Goal: Task Accomplishment & Management: Manage account settings

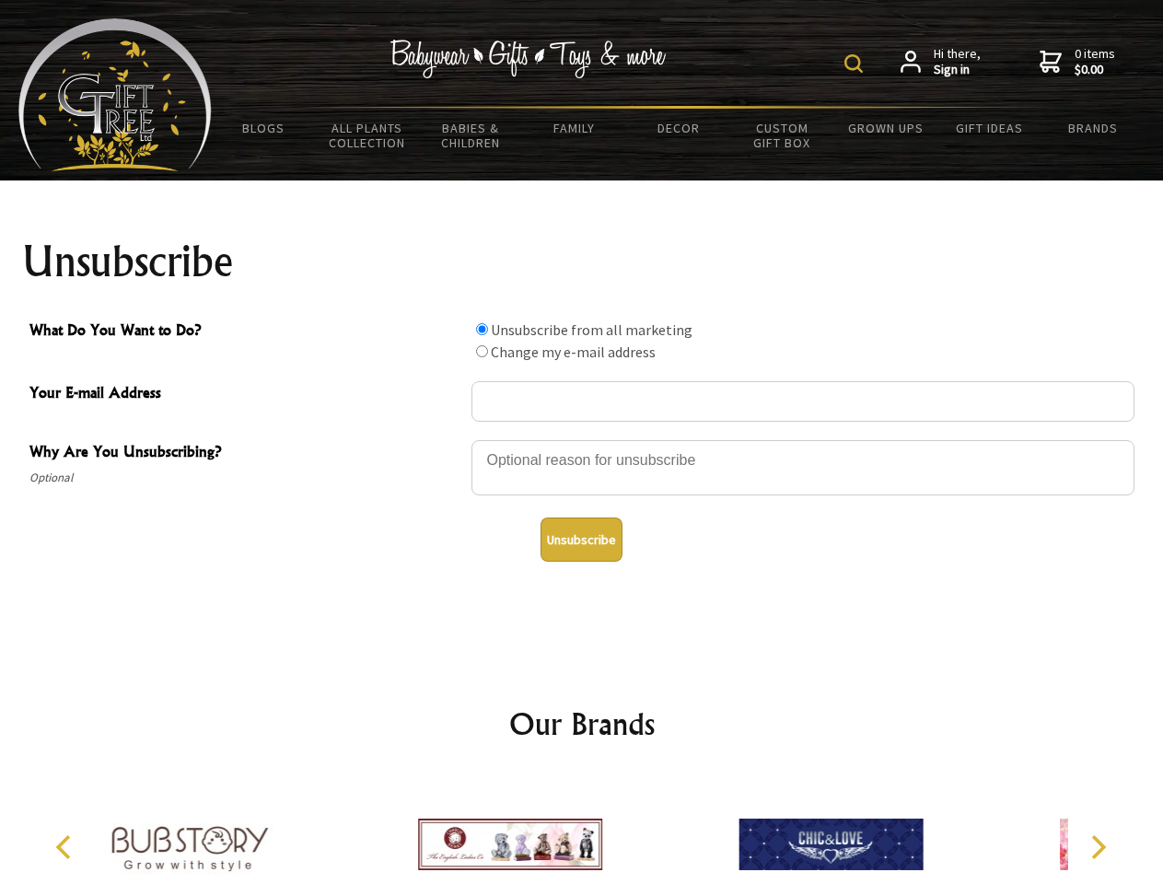
click at [856, 64] on img at bounding box center [853, 63] width 18 height 18
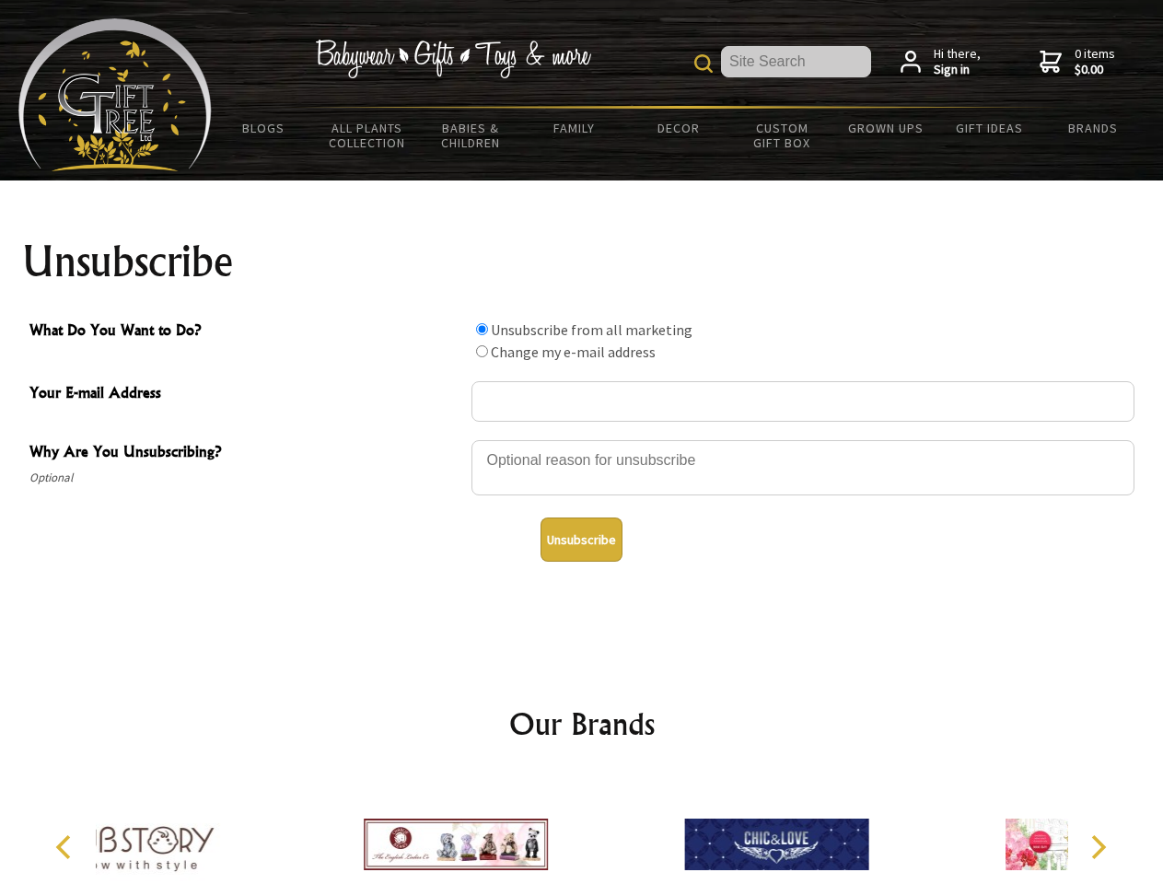
click at [582, 439] on div at bounding box center [802, 470] width 663 height 64
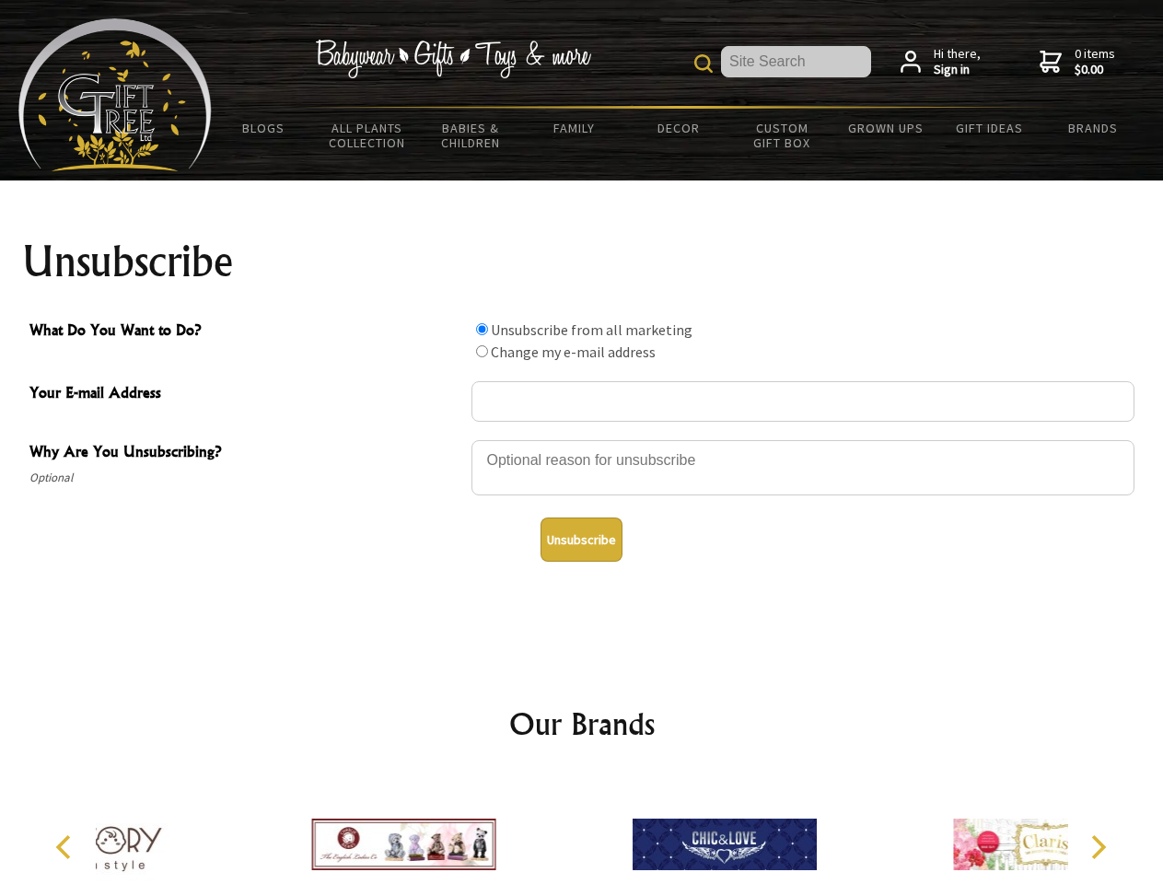
click at [482, 329] on input "What Do You Want to Do?" at bounding box center [482, 329] width 12 height 12
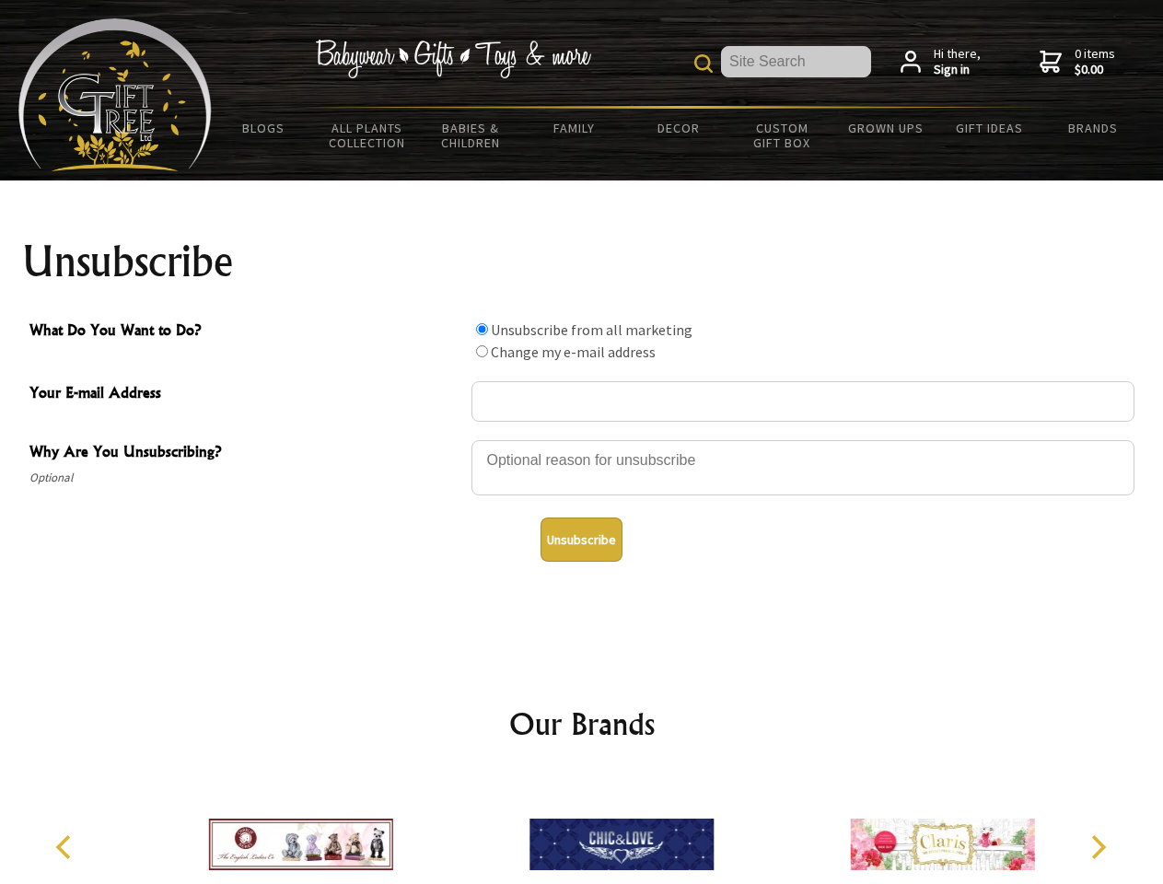
click at [482, 351] on input "What Do You Want to Do?" at bounding box center [482, 351] width 12 height 12
radio input "true"
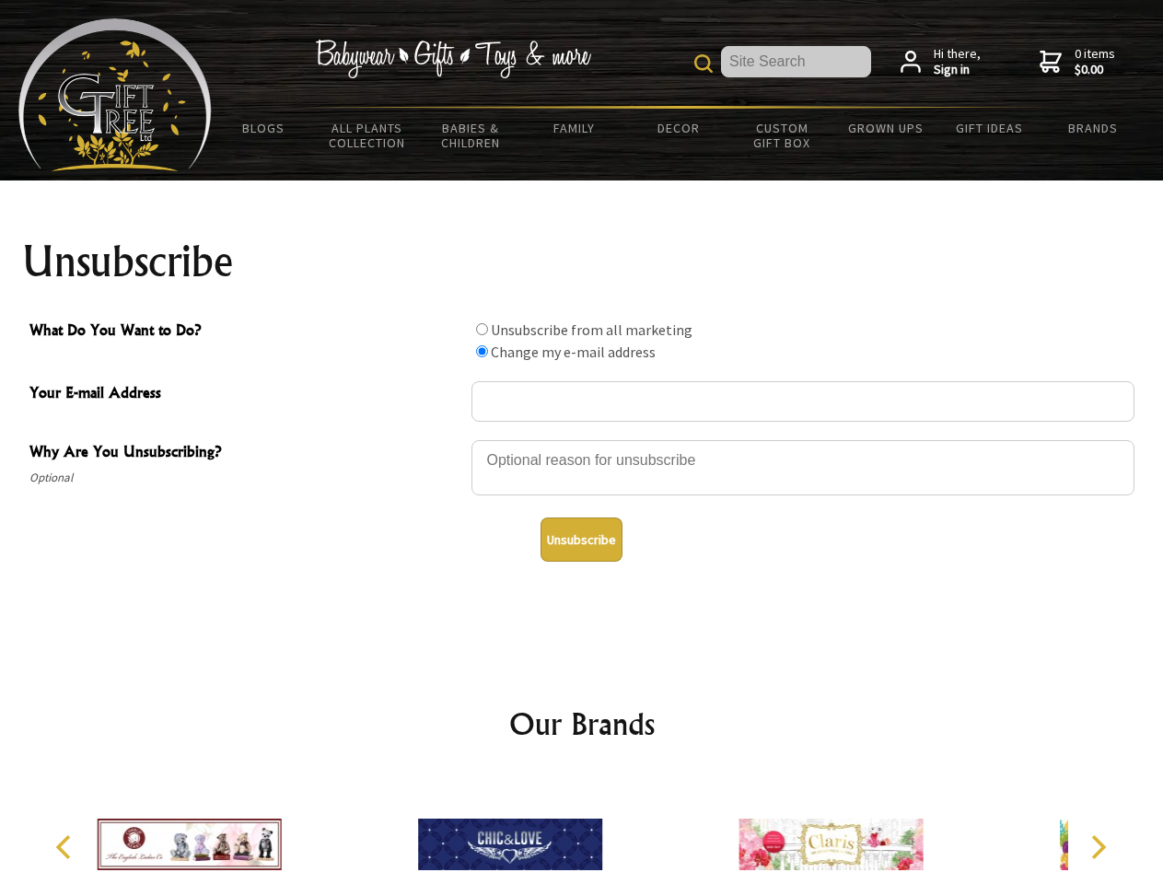
click at [581, 540] on button "Unsubscribe" at bounding box center [581, 539] width 82 height 44
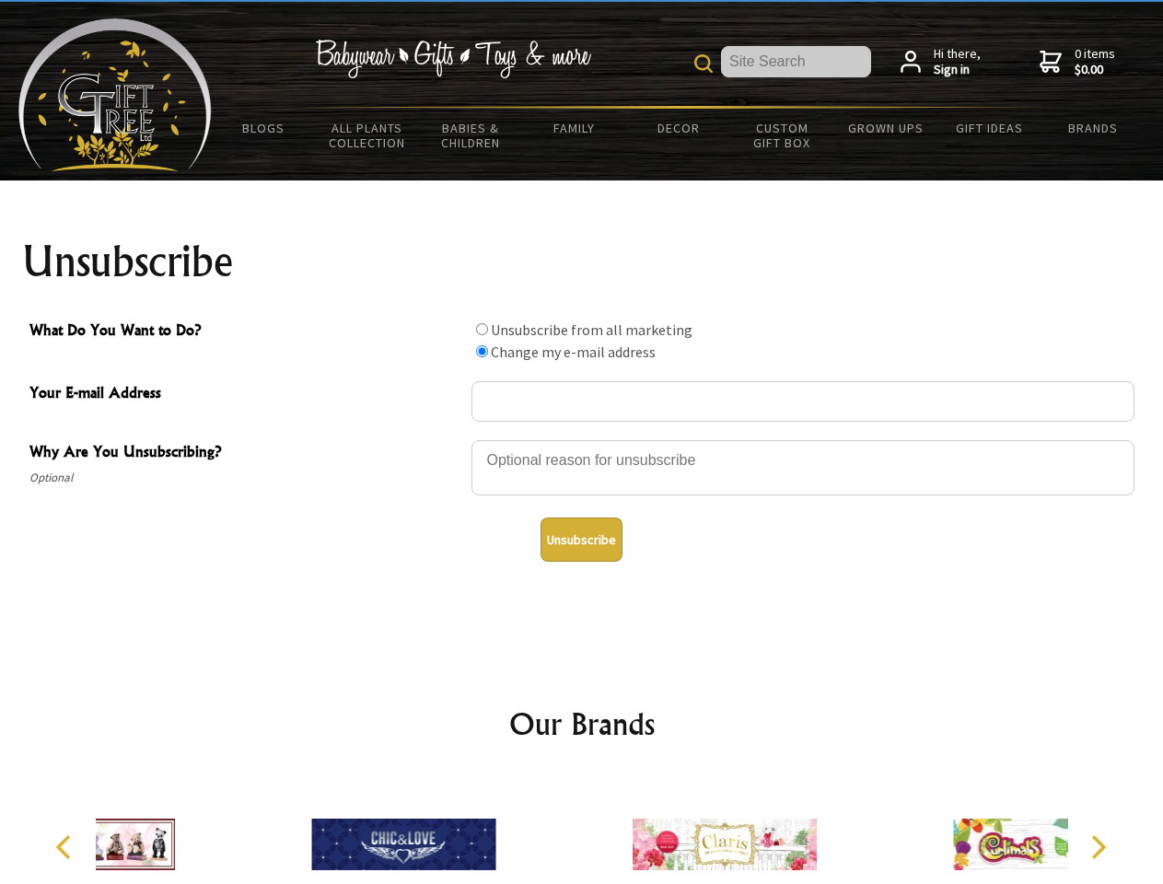
click at [66, 847] on icon "Previous" at bounding box center [65, 847] width 24 height 24
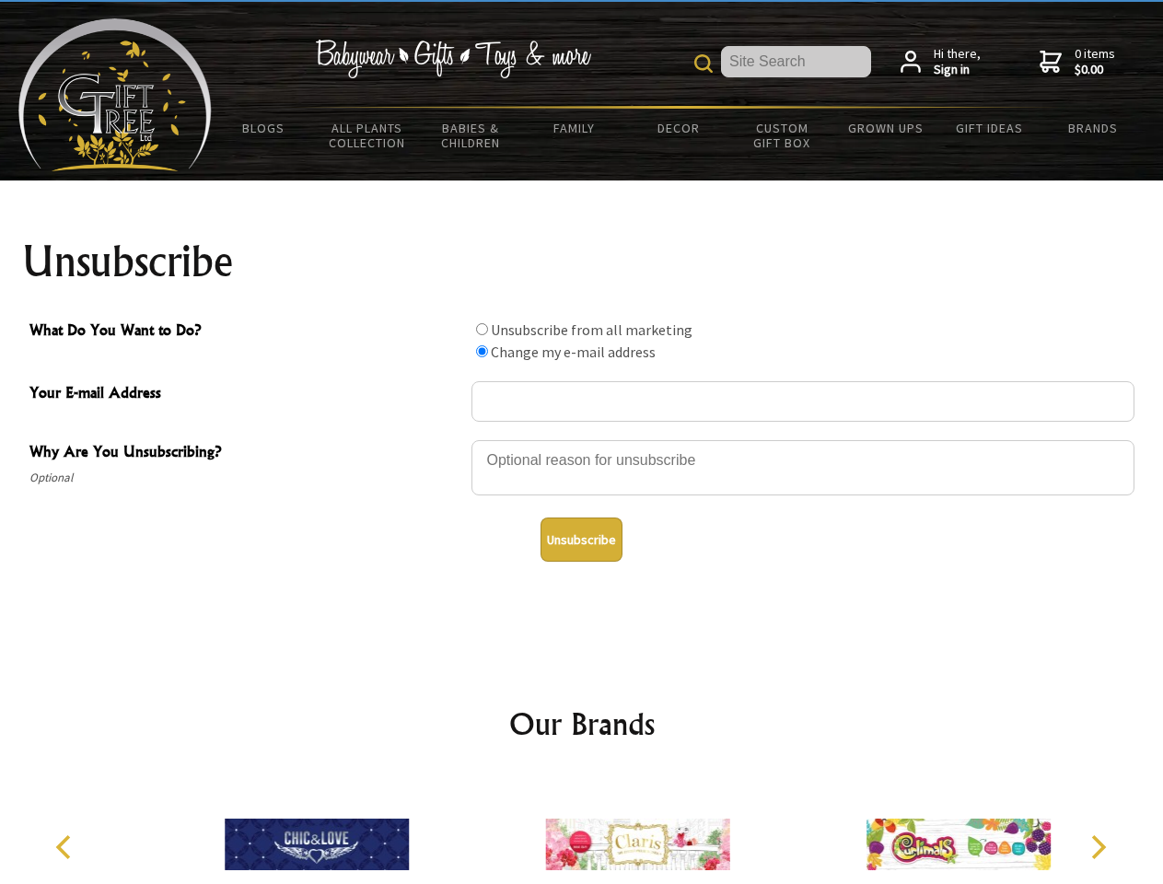
click at [1097, 847] on icon "Next" at bounding box center [1097, 847] width 24 height 24
